Goal: Information Seeking & Learning: Learn about a topic

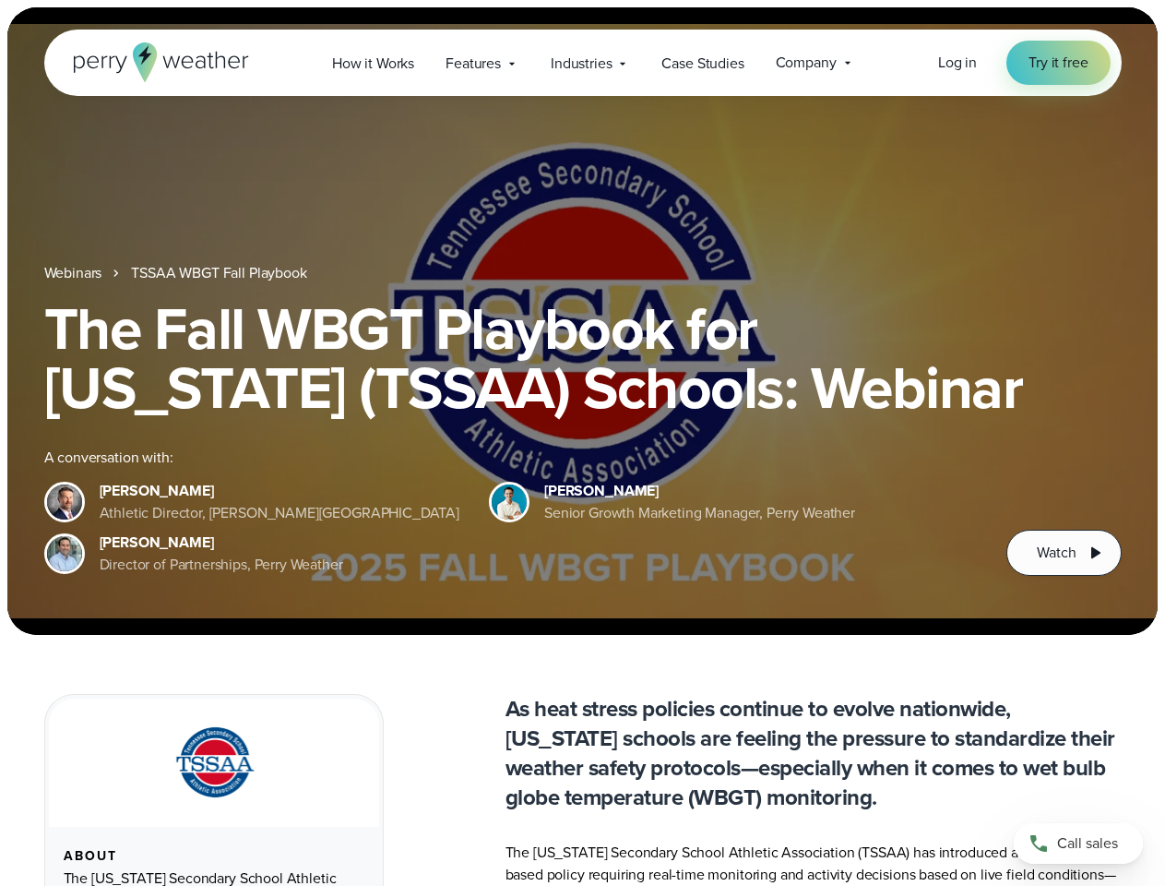
click at [582, 443] on div "The Fall WBGT Playbook for [US_STATE] (TSSAA) Schools: Webinar A conversation w…" at bounding box center [582, 437] width 1077 height 277
click at [582, 63] on span "Industries" at bounding box center [581, 64] width 61 height 22
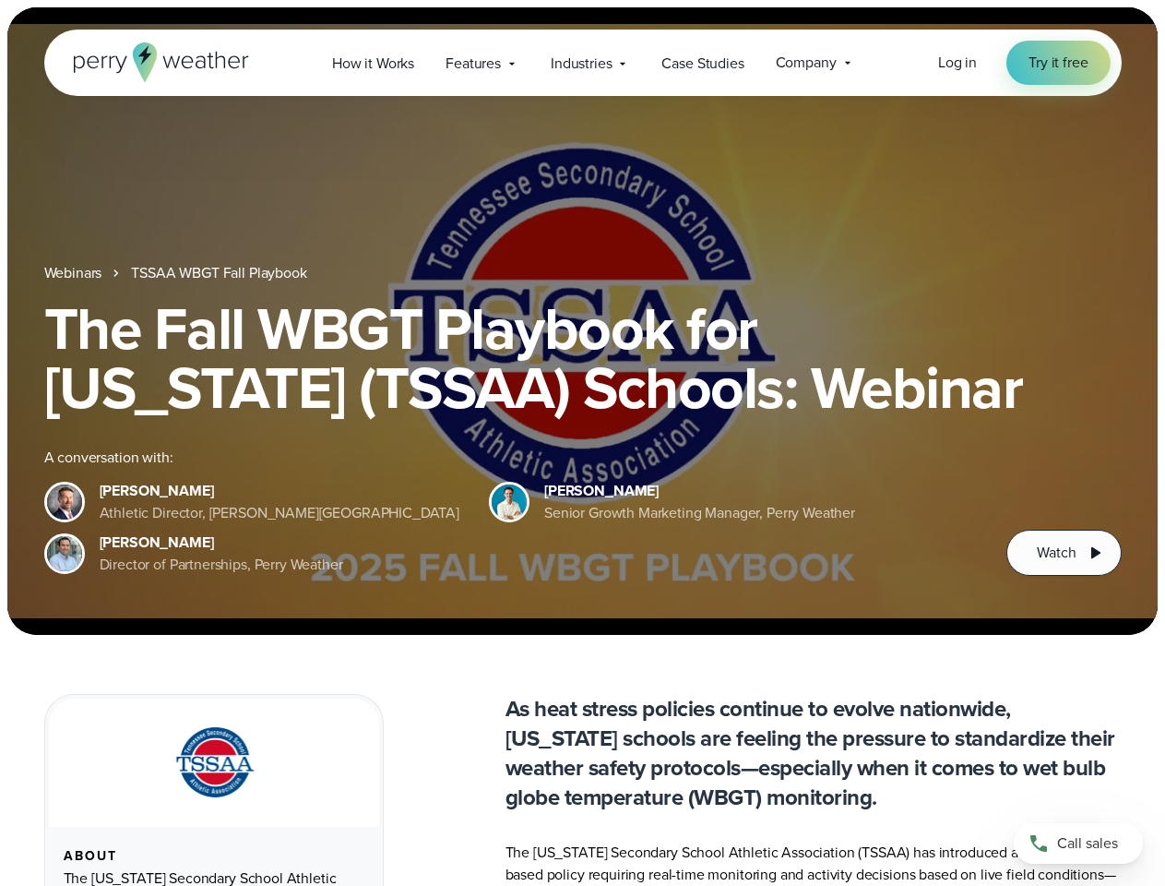
click at [220, 285] on link "Parks & Recreation Keep parks and patrons safe, even when you're not there" at bounding box center [317, 322] width 243 height 74
click at [1064, 553] on span "Watch" at bounding box center [1056, 552] width 39 height 22
